Goal: Task Accomplishment & Management: Use online tool/utility

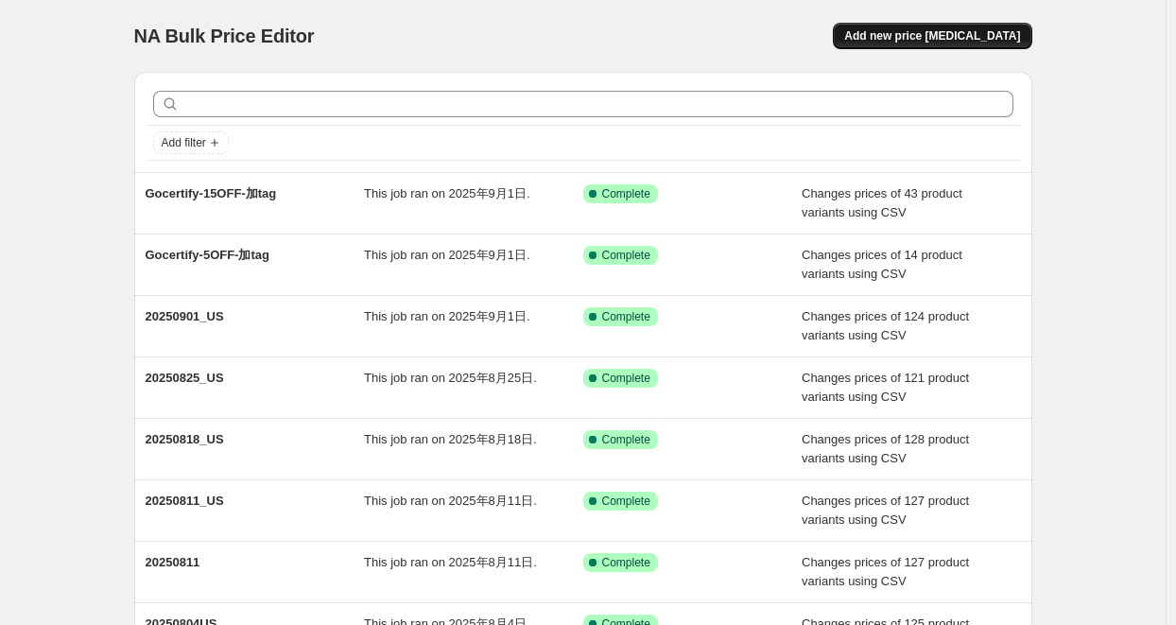
click at [947, 32] on span "Add new price [MEDICAL_DATA]" at bounding box center [932, 35] width 176 height 15
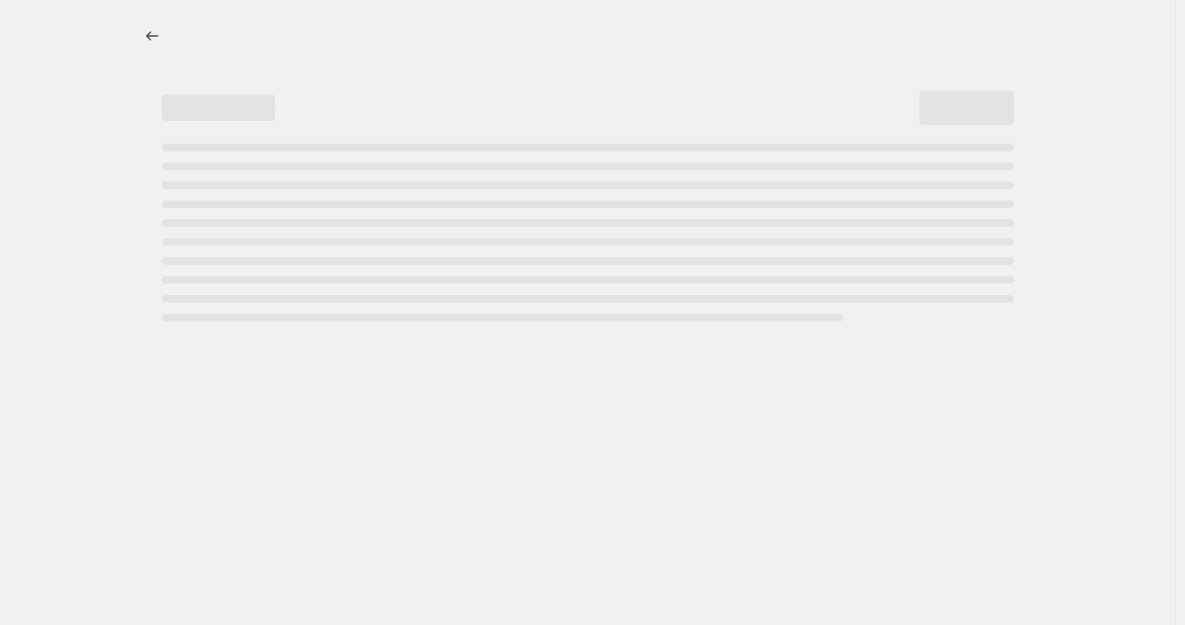
select select "percentage"
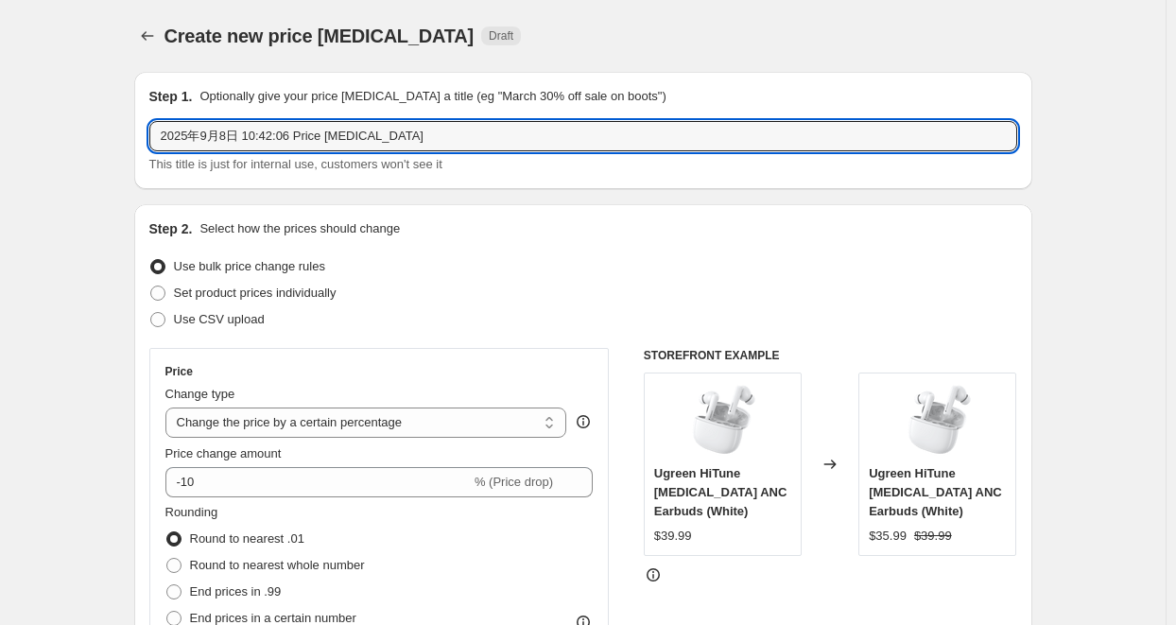
drag, startPoint x: 429, startPoint y: 139, endPoint x: 56, endPoint y: 139, distance: 373.3
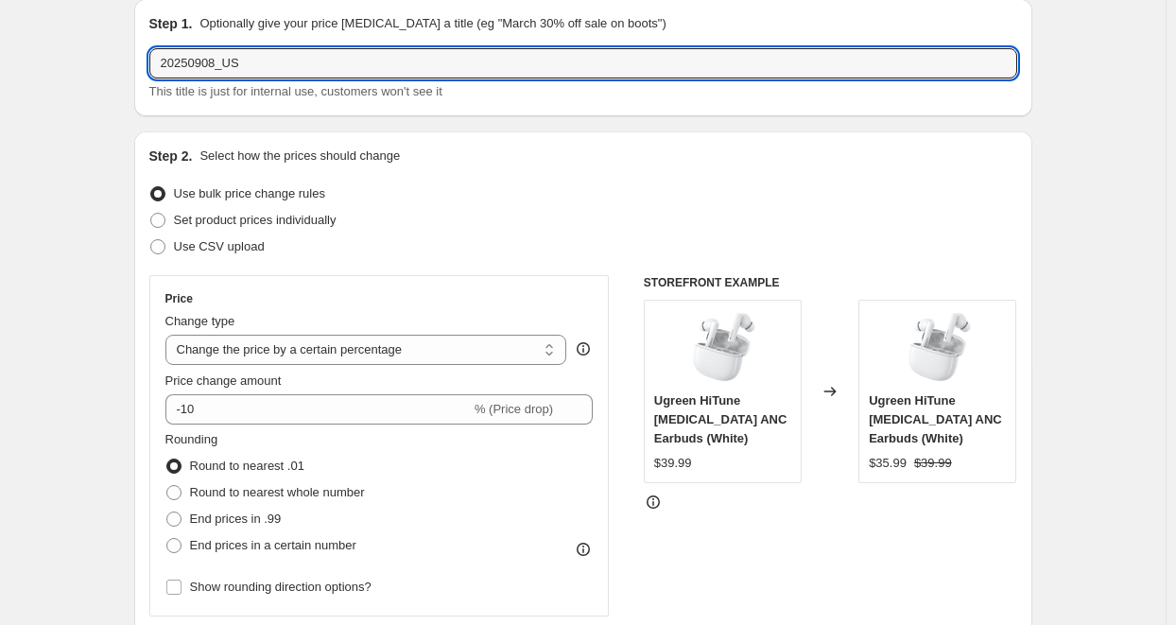
scroll to position [74, 0]
type input "20250908_US"
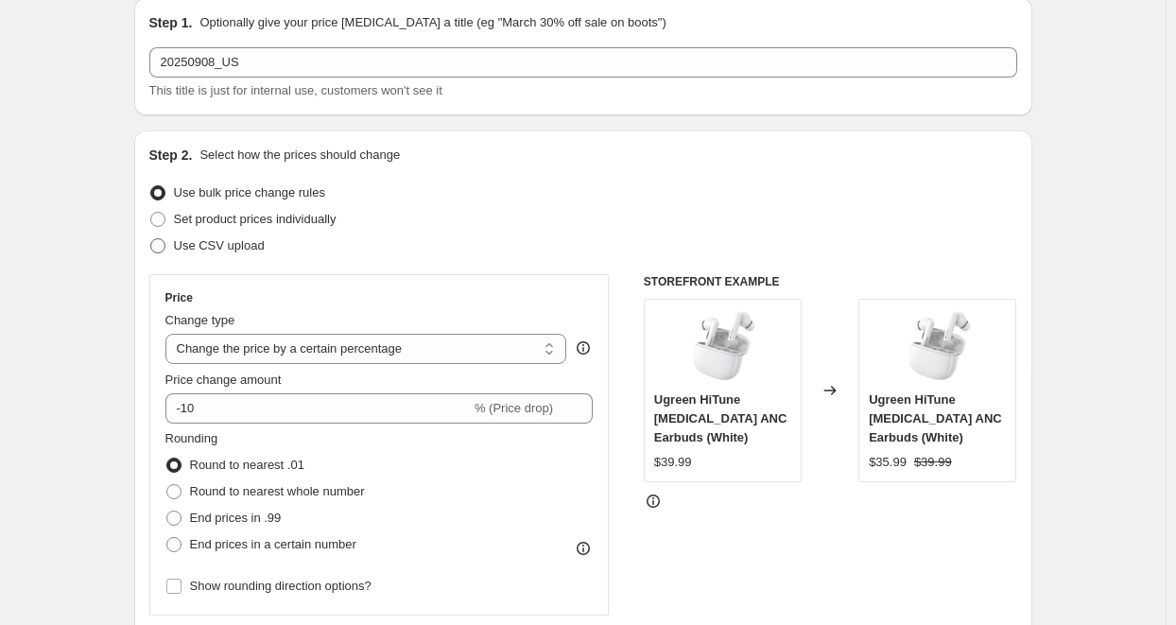
click at [217, 251] on span "Use CSV upload" at bounding box center [219, 245] width 91 height 14
click at [151, 239] on input "Use CSV upload" at bounding box center [150, 238] width 1 height 1
radio input "true"
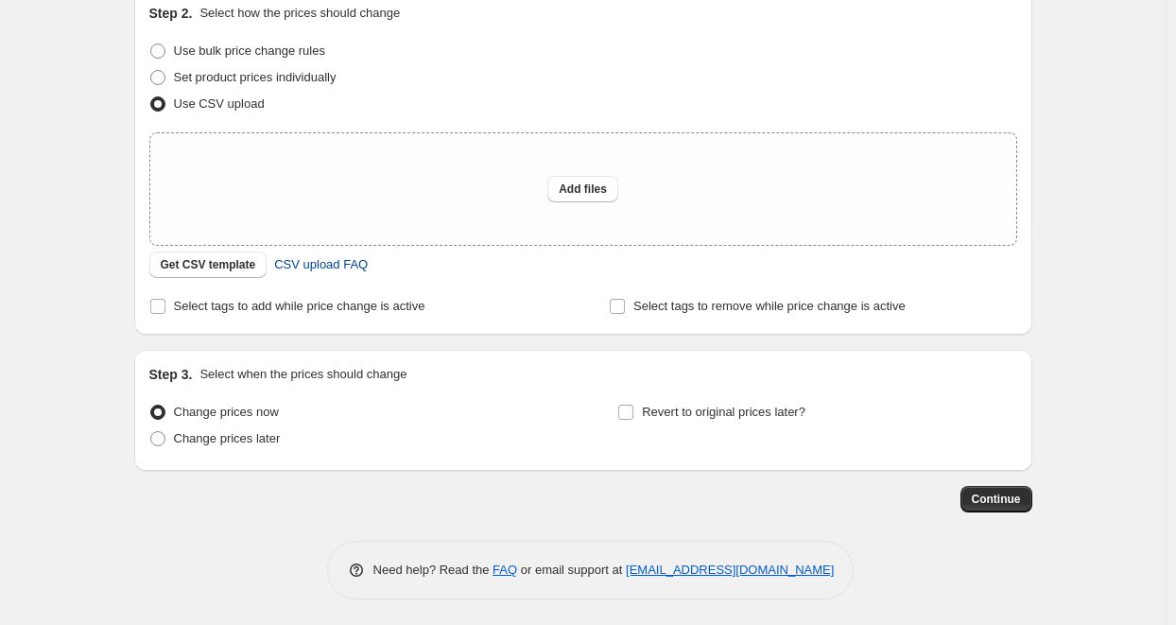
scroll to position [217, 0]
click at [214, 254] on button "Get CSV template" at bounding box center [208, 262] width 118 height 26
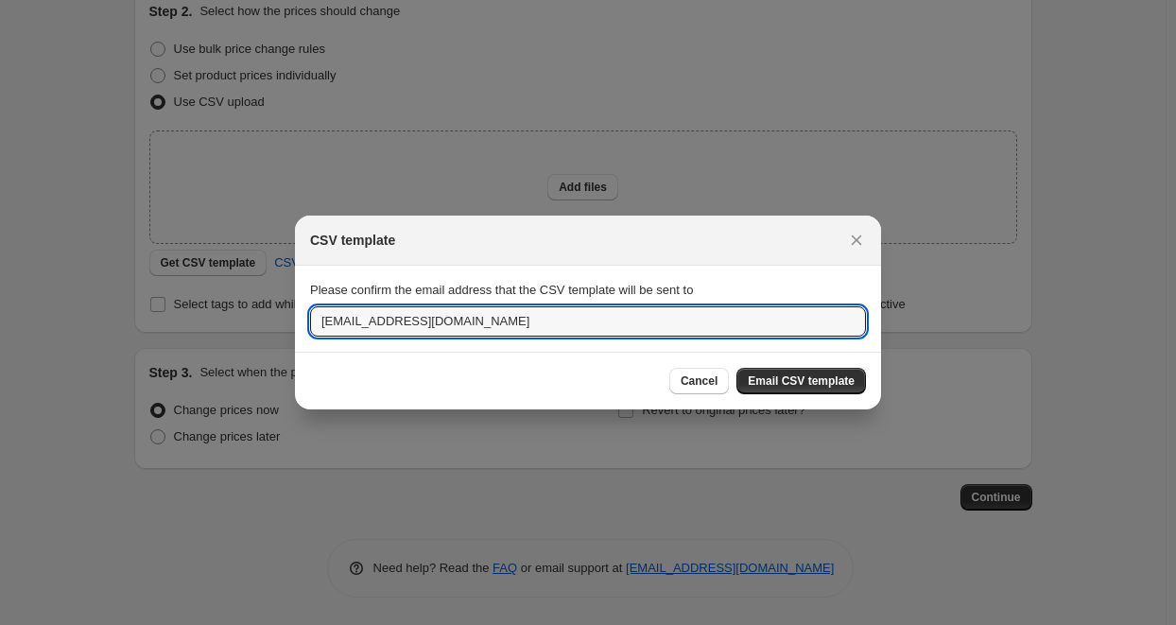
drag, startPoint x: 355, startPoint y: 326, endPoint x: 266, endPoint y: 330, distance: 89.9
click at [266, 624] on div "CSV template Please confirm the email address that the CSV template will be sen…" at bounding box center [588, 626] width 1176 height 0
type input "[EMAIL_ADDRESS][DOMAIN_NAME]"
click at [781, 375] on span "Email CSV template" at bounding box center [800, 380] width 107 height 15
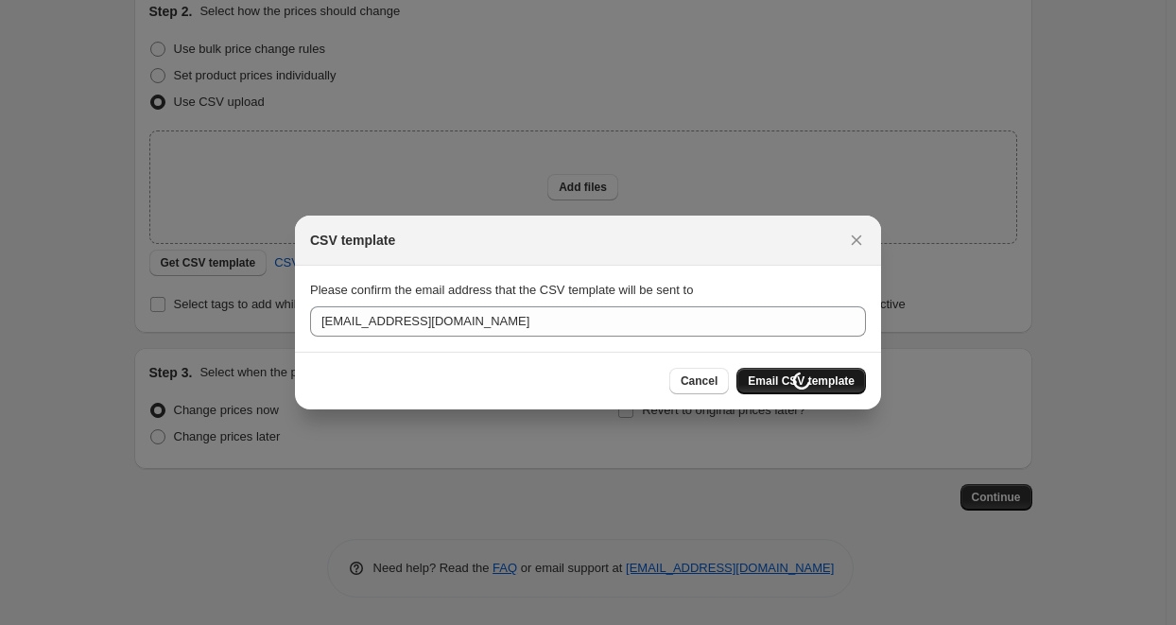
scroll to position [217, 0]
